Goal: Information Seeking & Learning: Learn about a topic

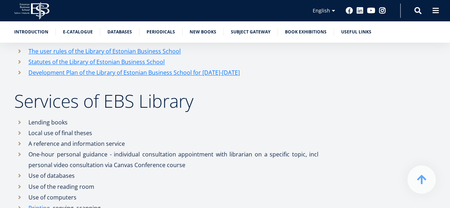
scroll to position [484, 0]
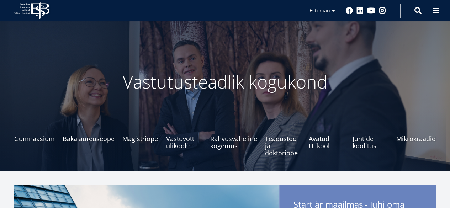
scroll to position [92, 0]
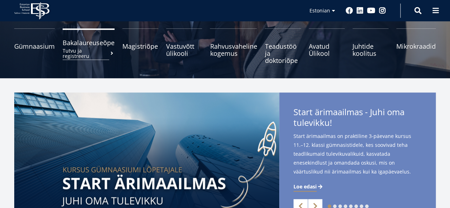
click at [102, 45] on span "Bakalaureuseõpe Tutvu ja registreeru" at bounding box center [89, 42] width 52 height 7
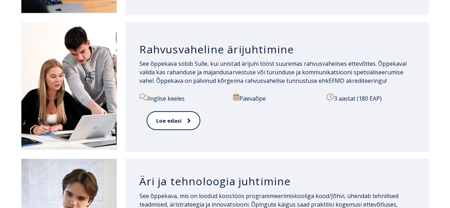
scroll to position [780, 0]
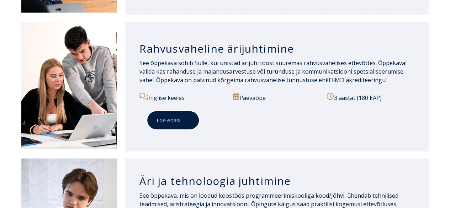
click at [177, 111] on link "Loe edasi" at bounding box center [173, 121] width 53 height 20
